Goal: Information Seeking & Learning: Learn about a topic

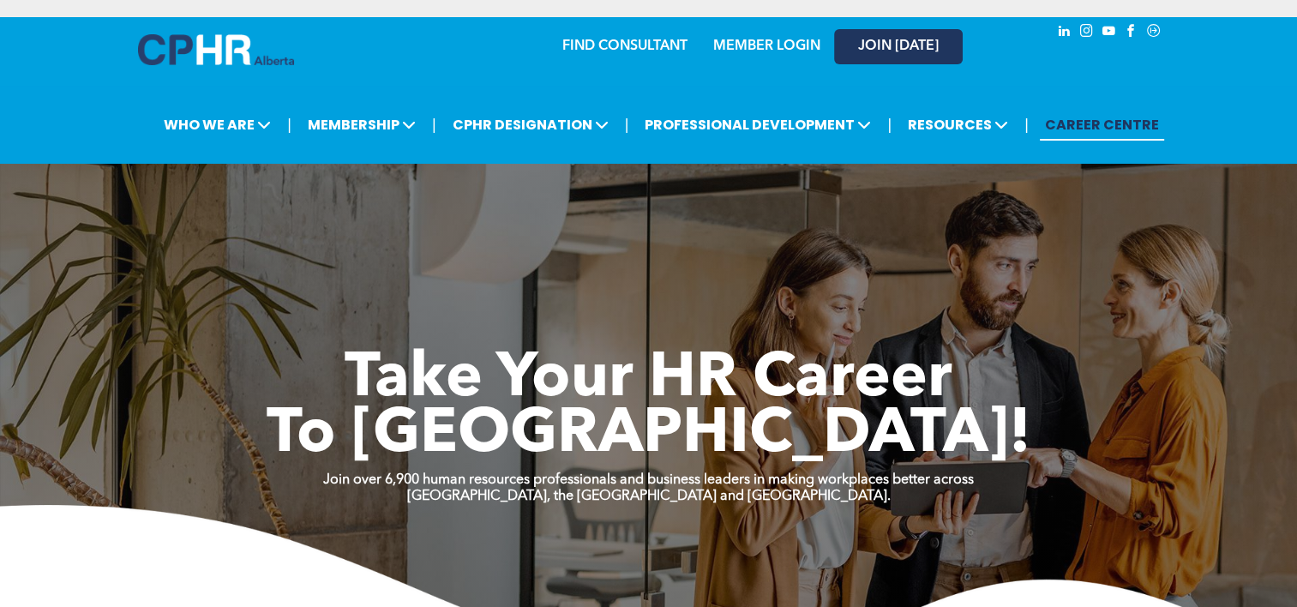
click at [893, 51] on span "JOIN [DATE]" at bounding box center [898, 47] width 81 height 16
click at [773, 45] on link "MEMBER LOGIN" at bounding box center [766, 46] width 107 height 14
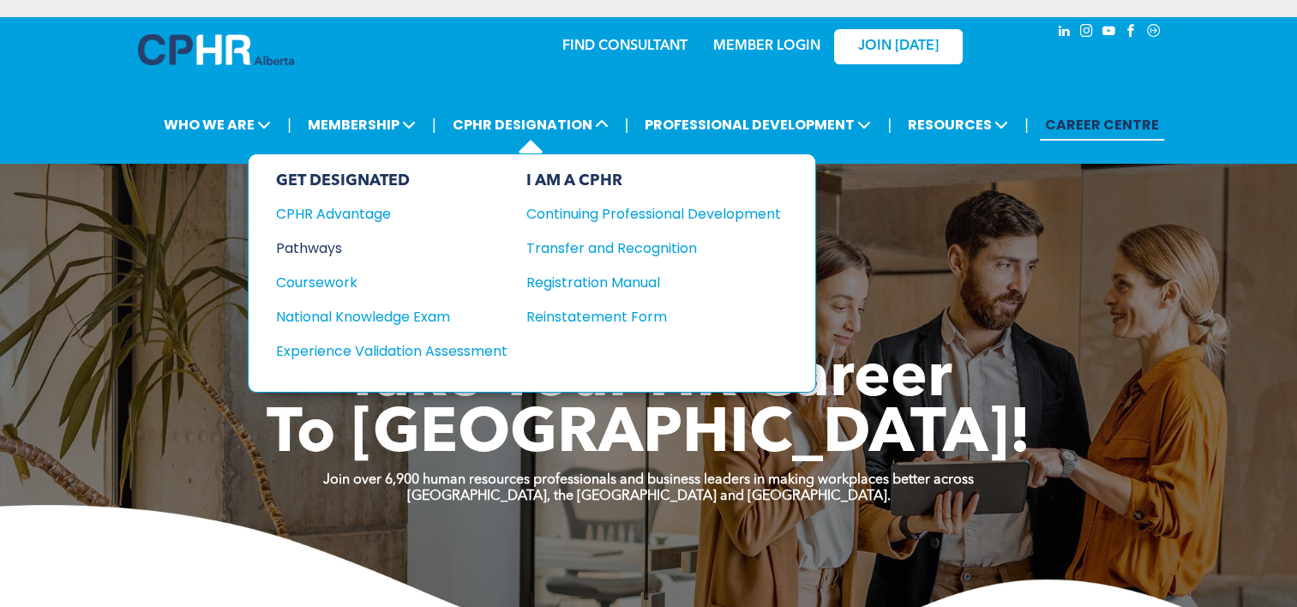
click at [305, 245] on div "Pathways" at bounding box center [380, 247] width 208 height 21
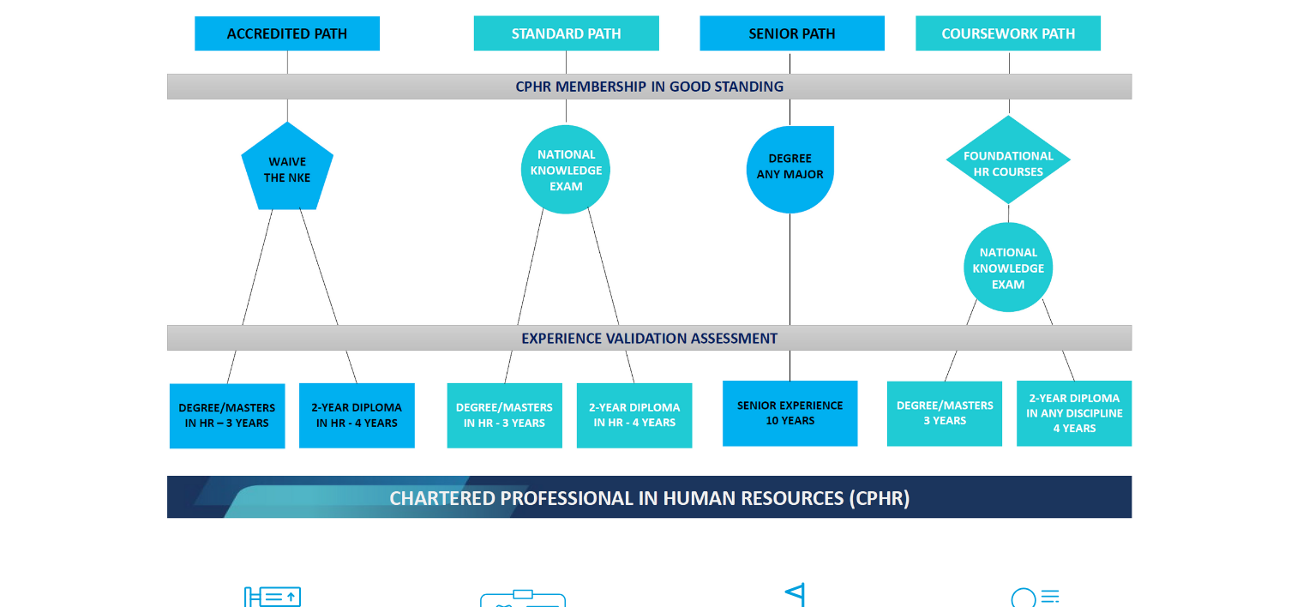
scroll to position [1458, 0]
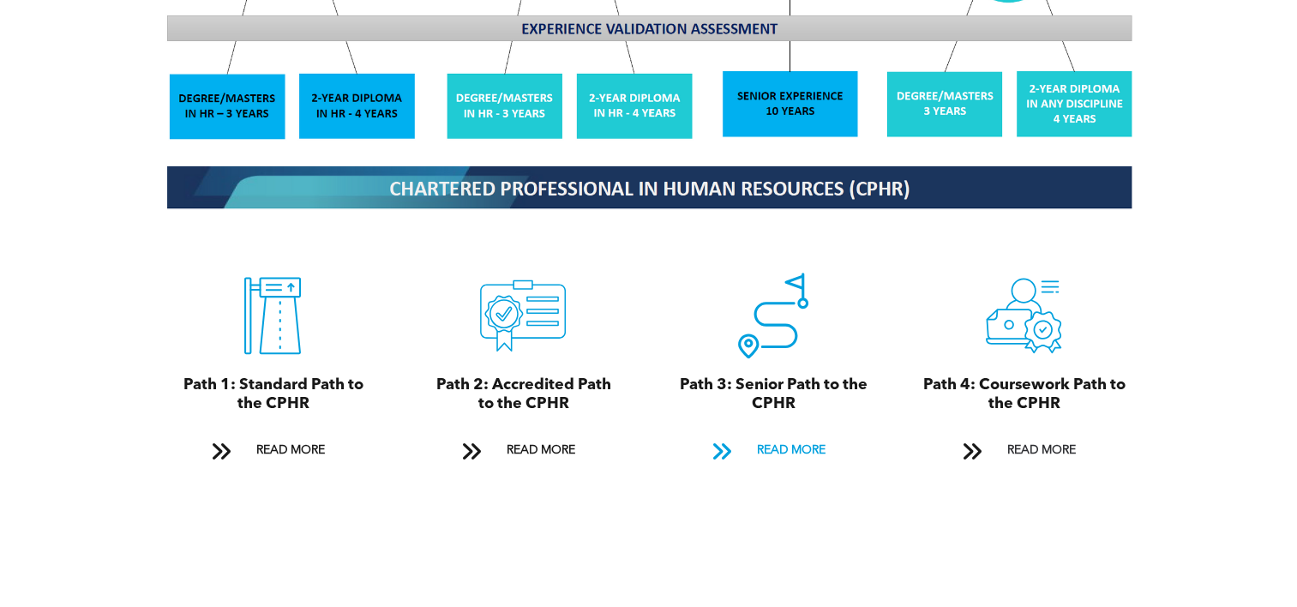
click at [776, 435] on span "READ MORE" at bounding box center [790, 451] width 81 height 32
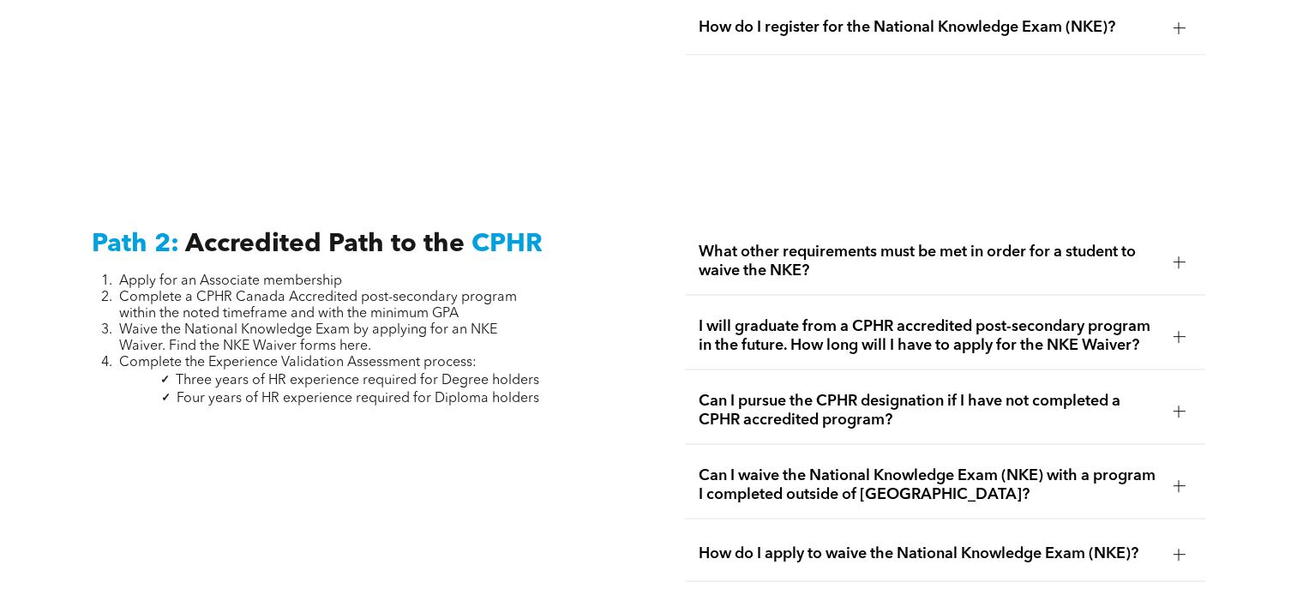
scroll to position [2579, 0]
click at [1183, 255] on div at bounding box center [1179, 261] width 12 height 12
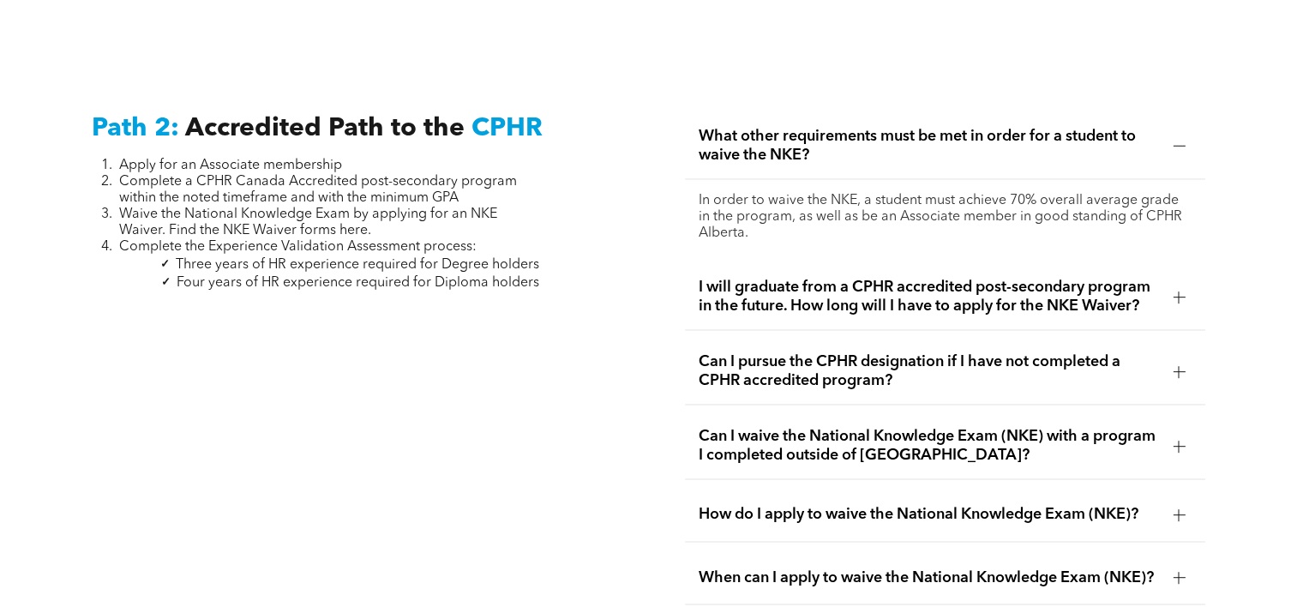
scroll to position [2697, 0]
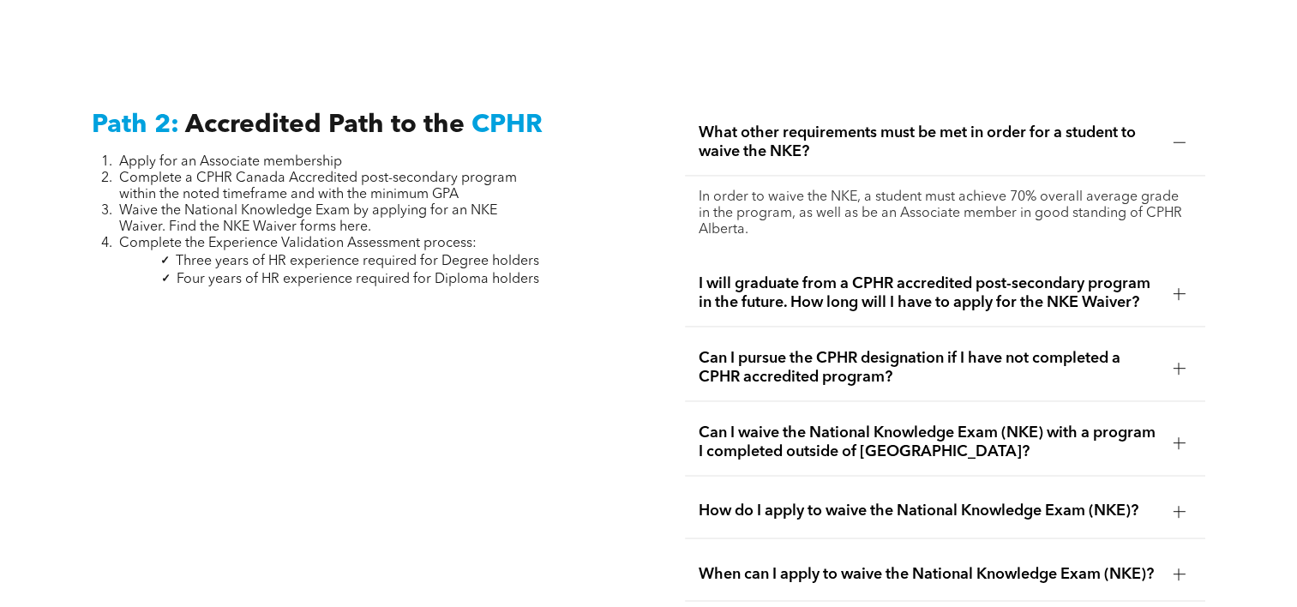
click at [1178, 283] on div at bounding box center [1179, 293] width 26 height 26
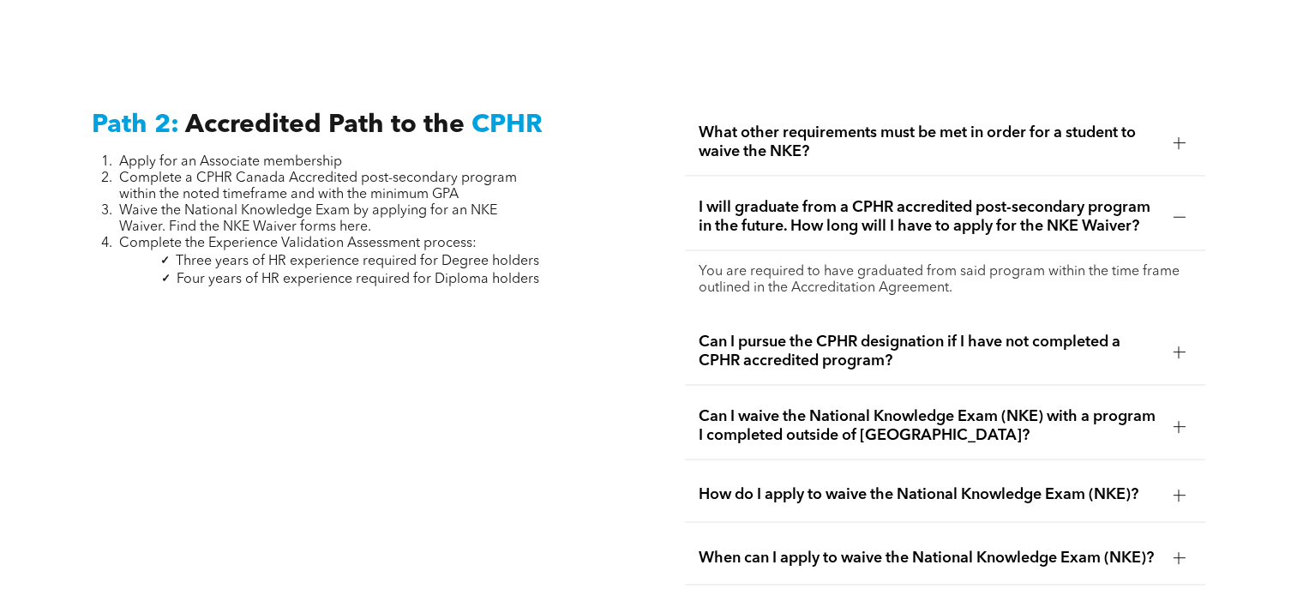
click at [1184, 346] on div at bounding box center [1179, 352] width 12 height 12
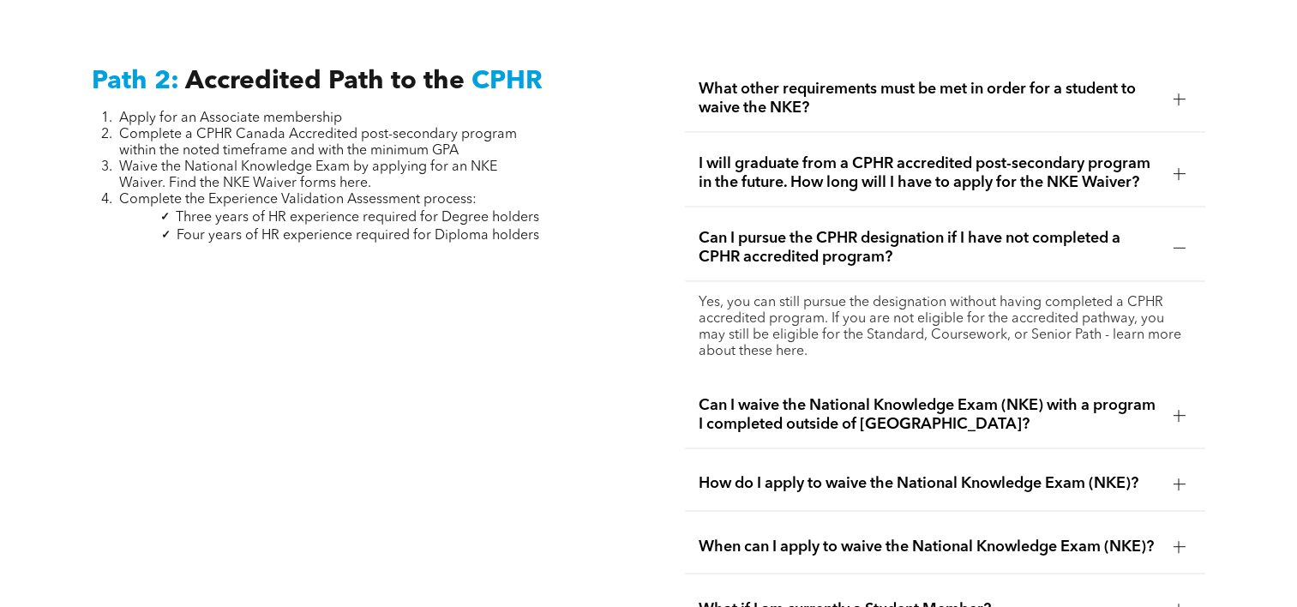
scroll to position [2756, 0]
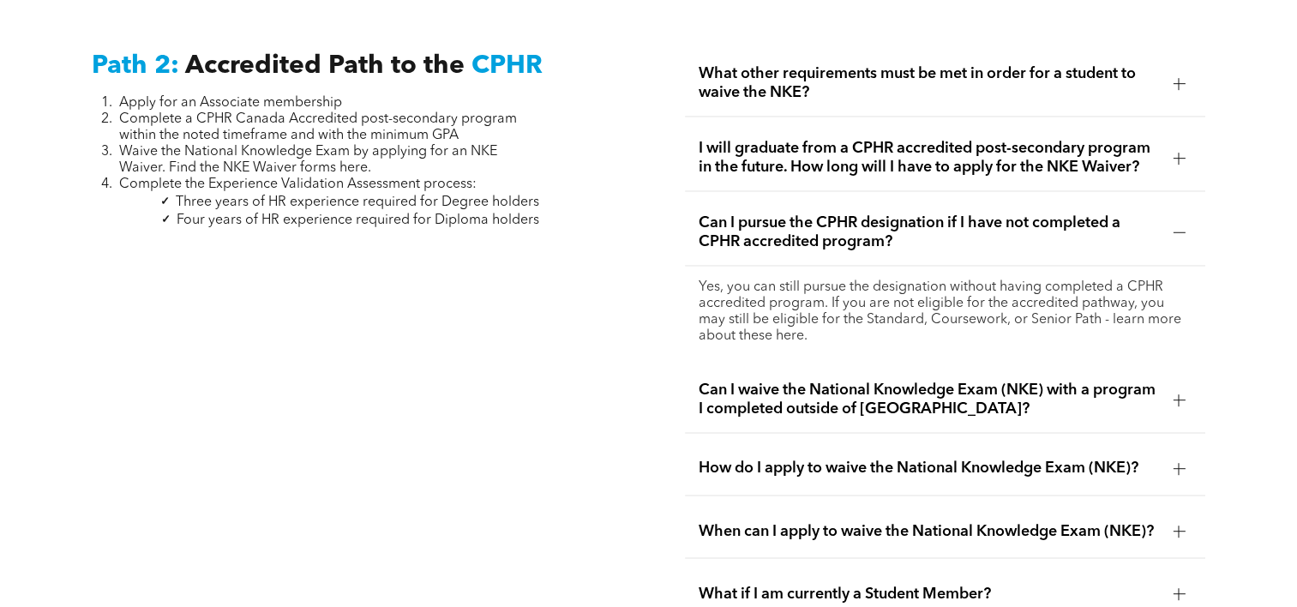
click at [1174, 394] on div at bounding box center [1179, 400] width 12 height 12
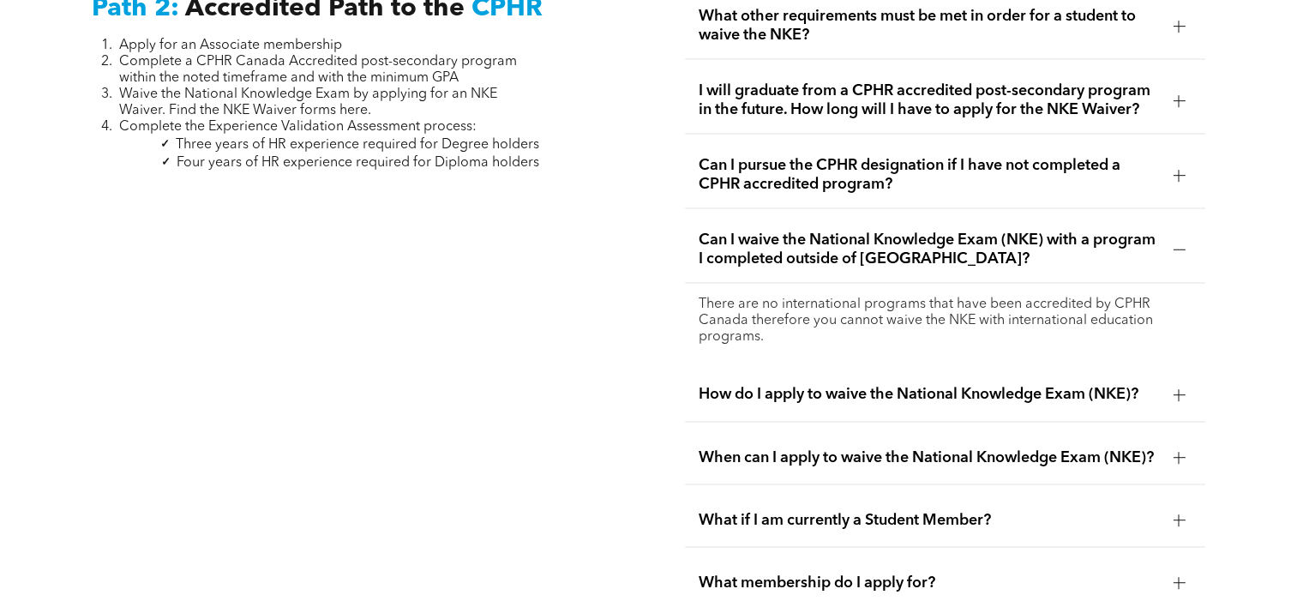
scroll to position [2817, 0]
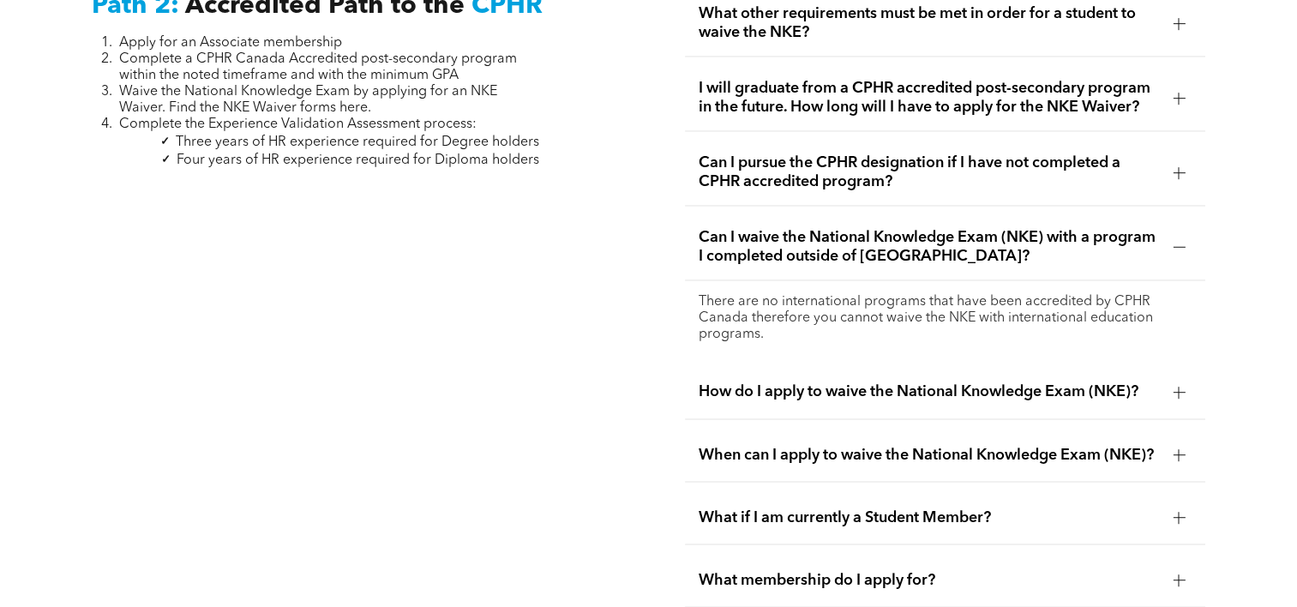
click at [1178, 379] on div at bounding box center [1179, 392] width 26 height 26
